Goal: Task Accomplishment & Management: Complete application form

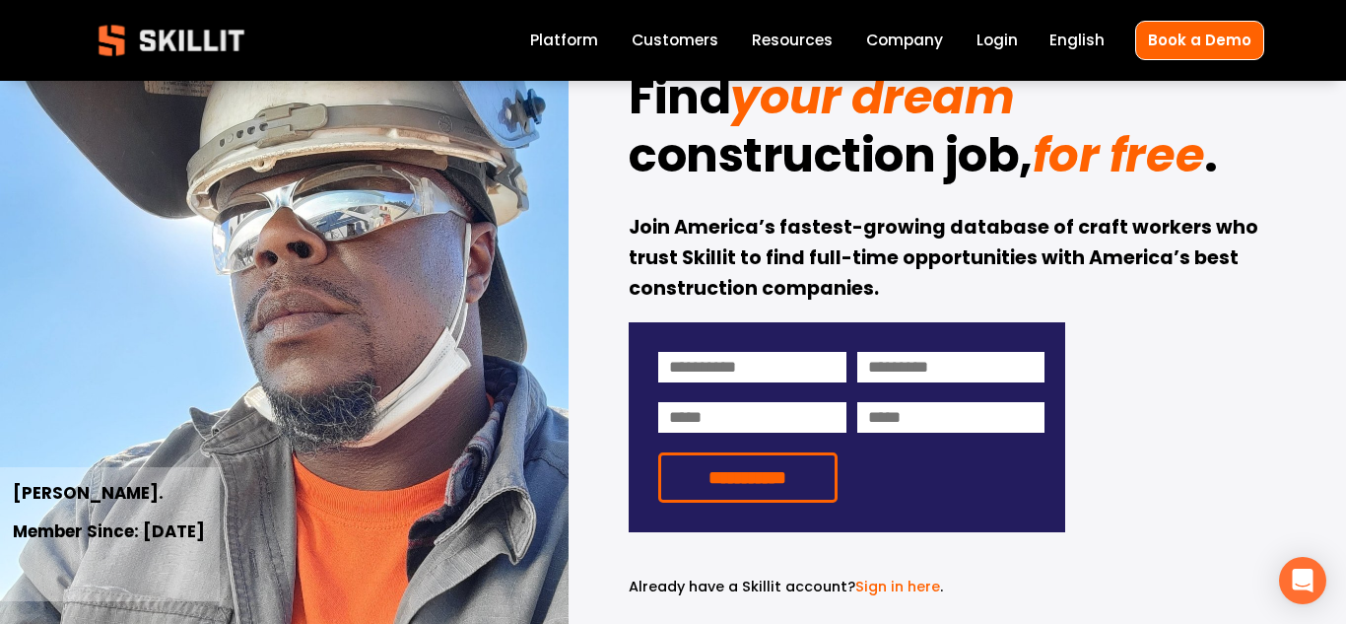
scroll to position [118, 0]
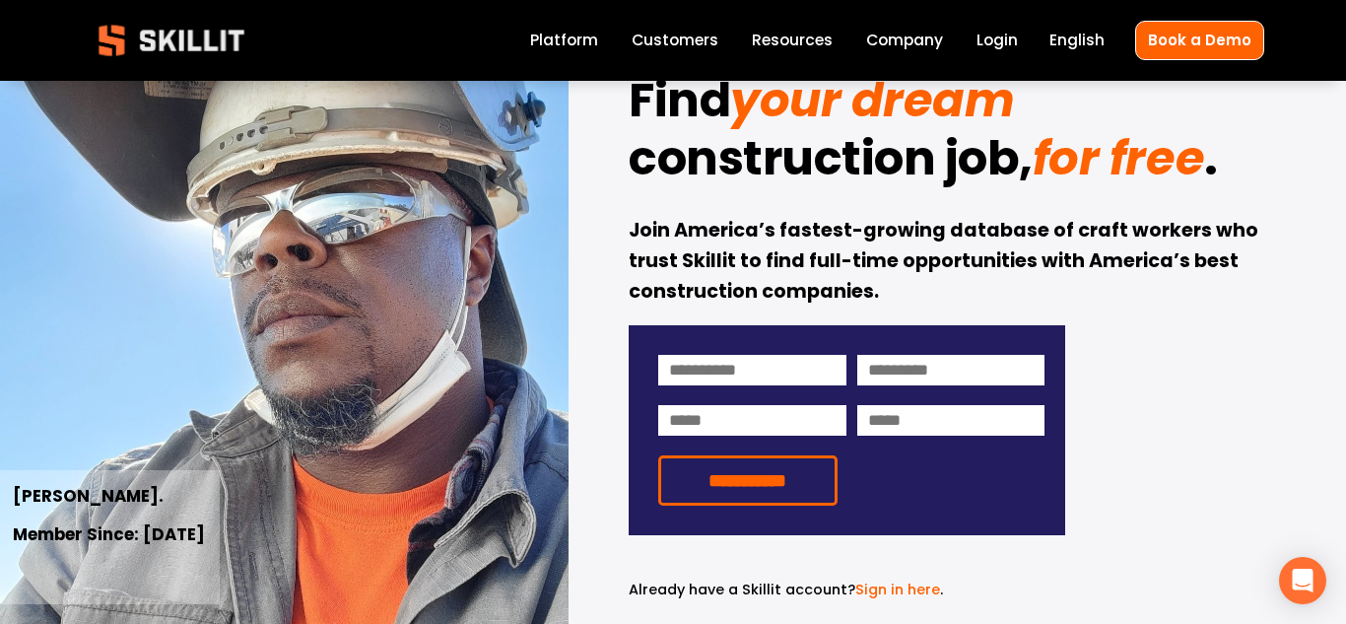
click at [881, 590] on link "Sign in here" at bounding box center [897, 589] width 85 height 20
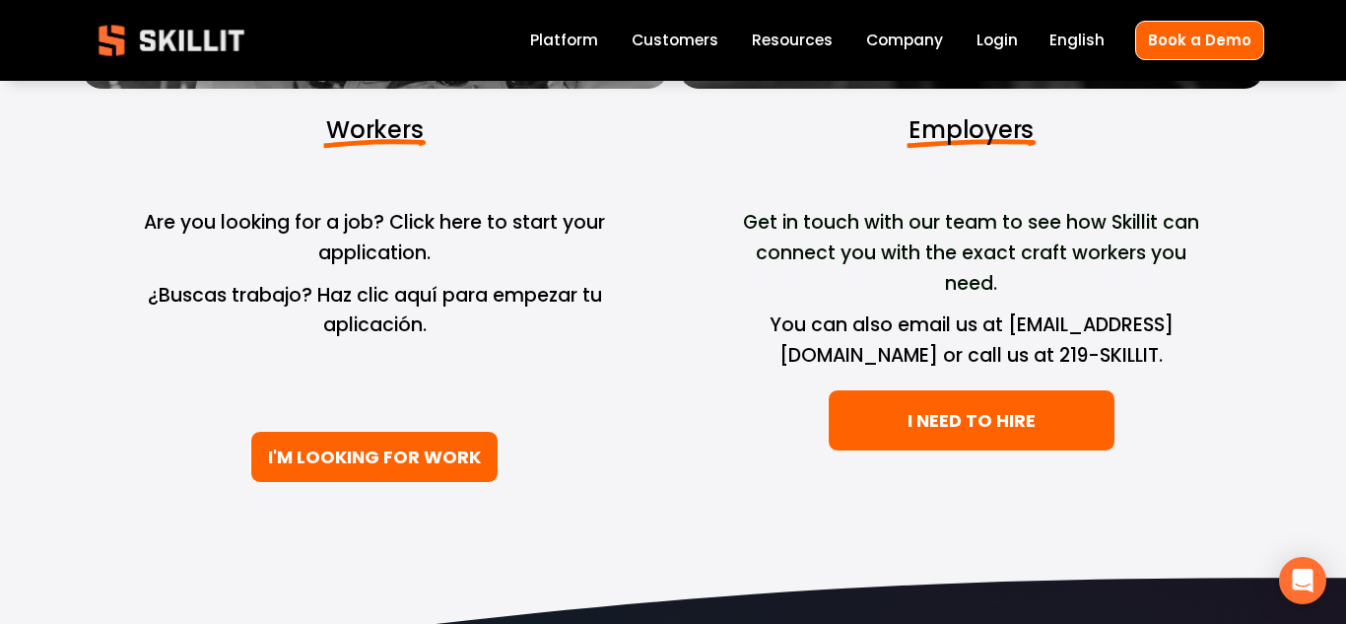
scroll to position [473, 0]
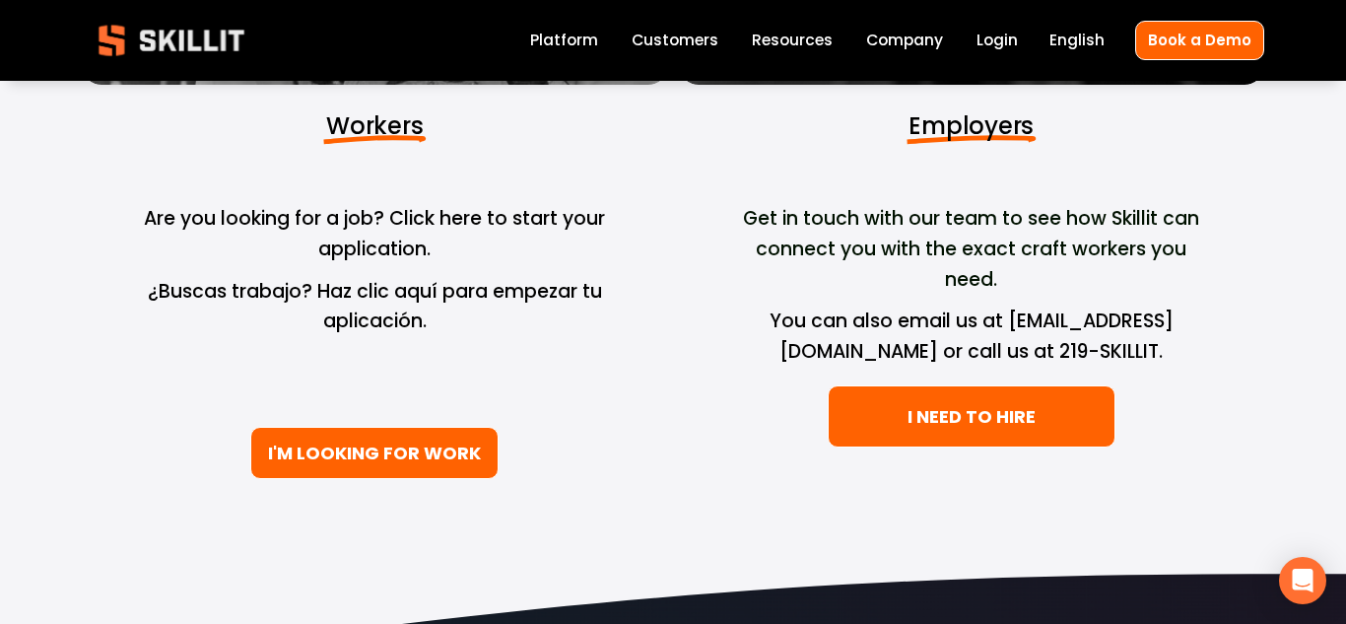
click at [345, 452] on link "I'M LOOKING FOR WORK" at bounding box center [374, 453] width 248 height 52
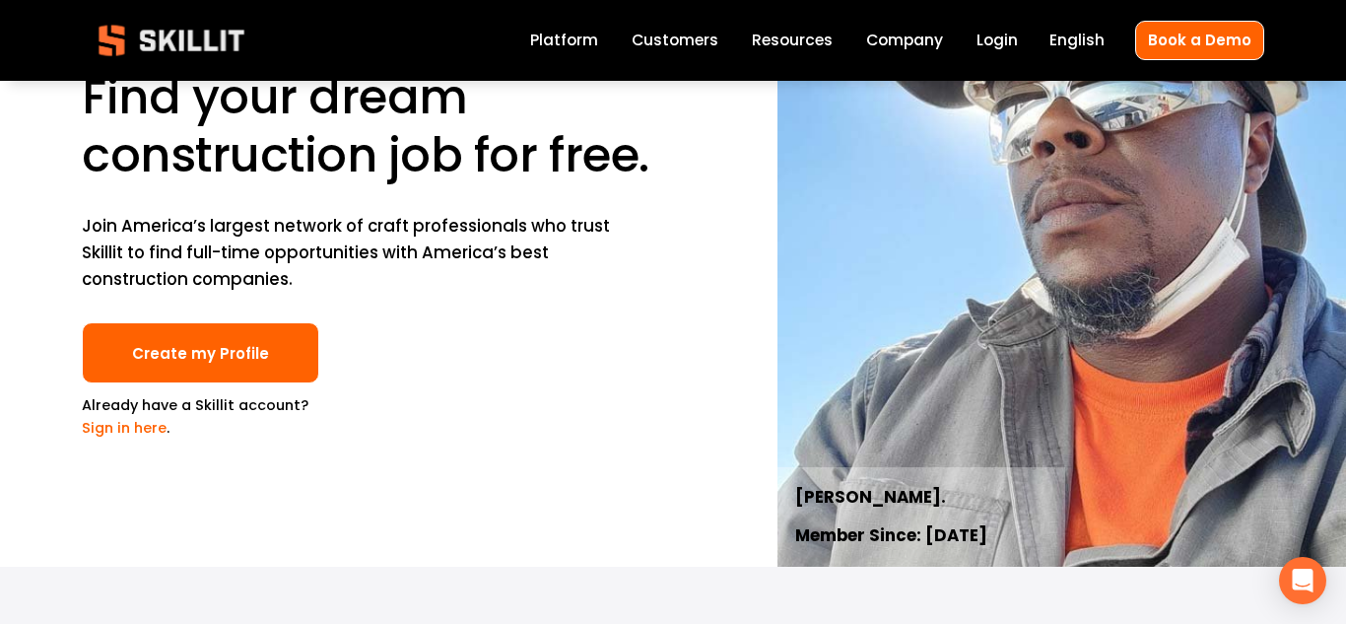
scroll to position [118, 0]
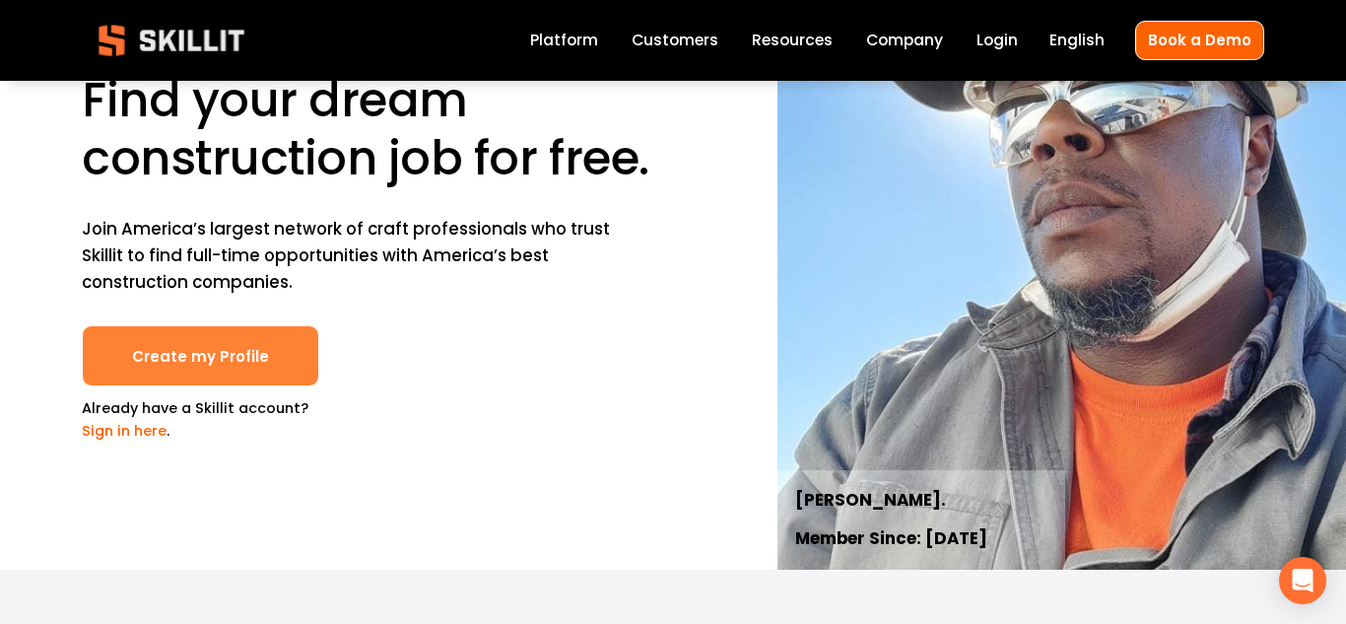
click at [270, 339] on link "Create my Profile" at bounding box center [200, 356] width 237 height 62
